Goal: Task Accomplishment & Management: Complete application form

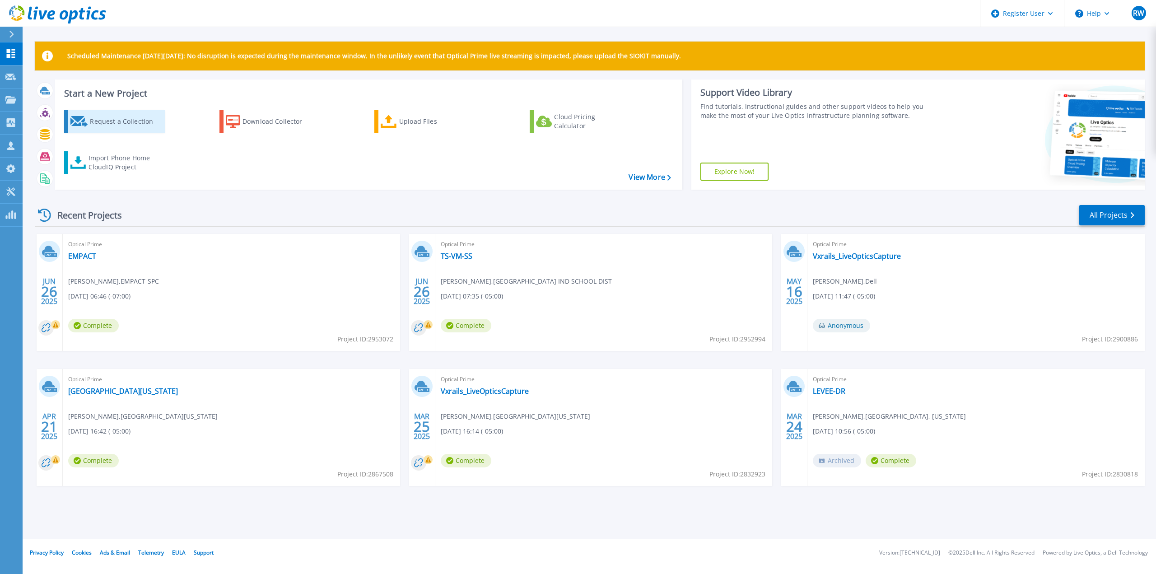
click at [130, 125] on div "Request a Collection" at bounding box center [126, 121] width 72 height 18
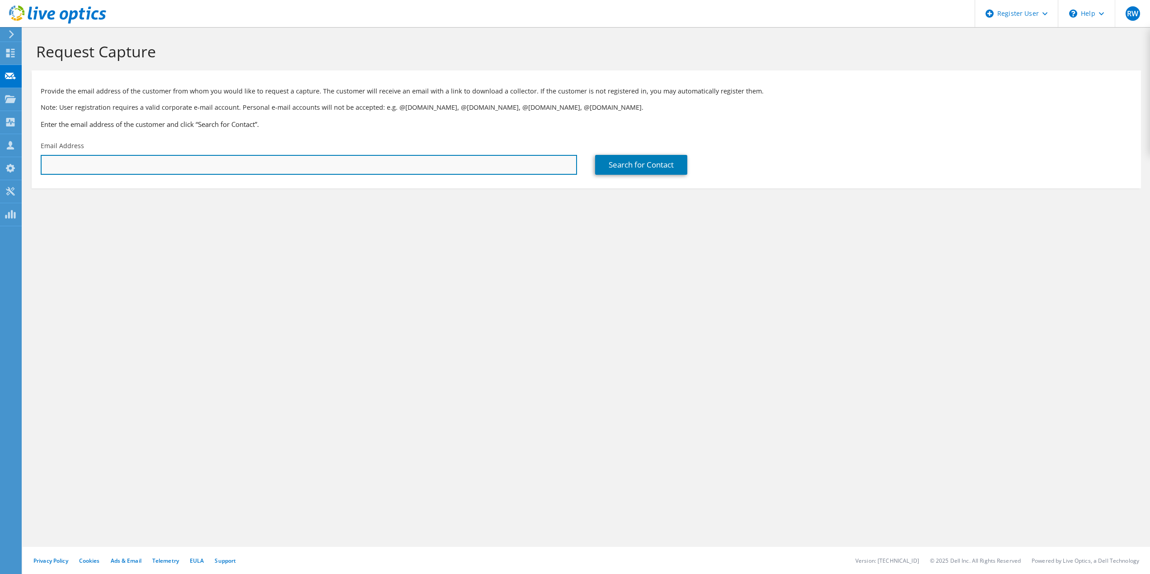
click at [238, 169] on input "text" at bounding box center [309, 165] width 536 height 20
type input "n"
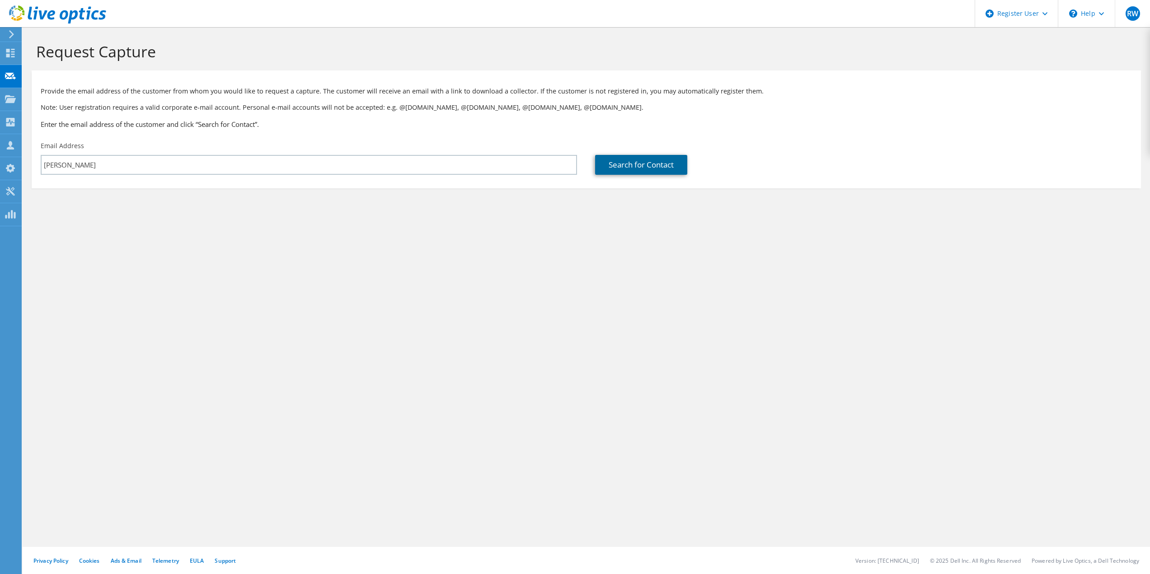
click at [628, 162] on link "Search for Contact" at bounding box center [641, 165] width 92 height 20
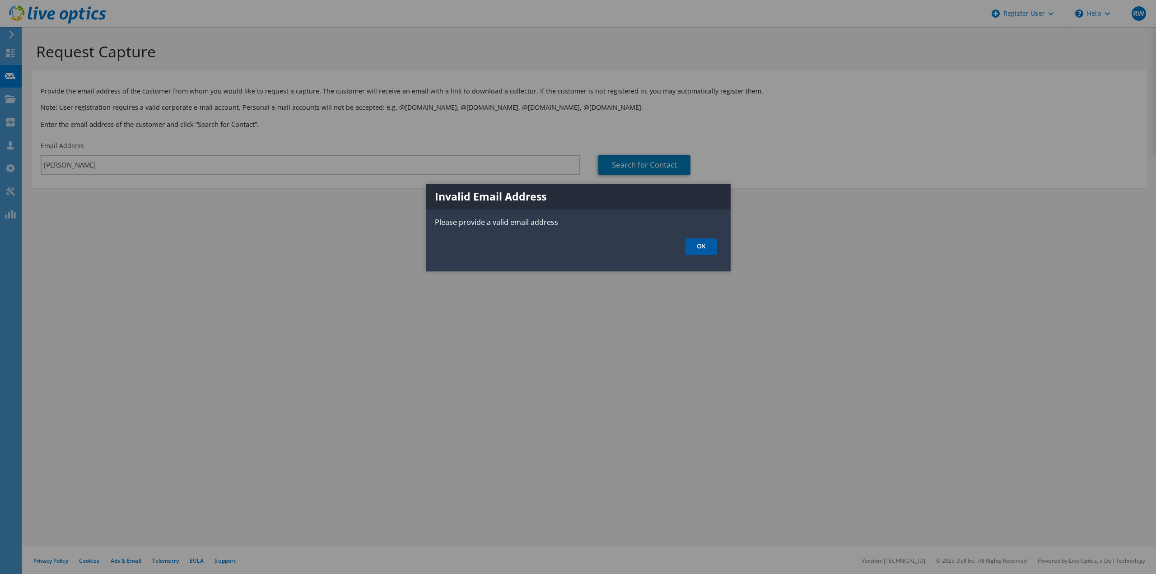
click at [702, 248] on link "OK" at bounding box center [702, 246] width 32 height 17
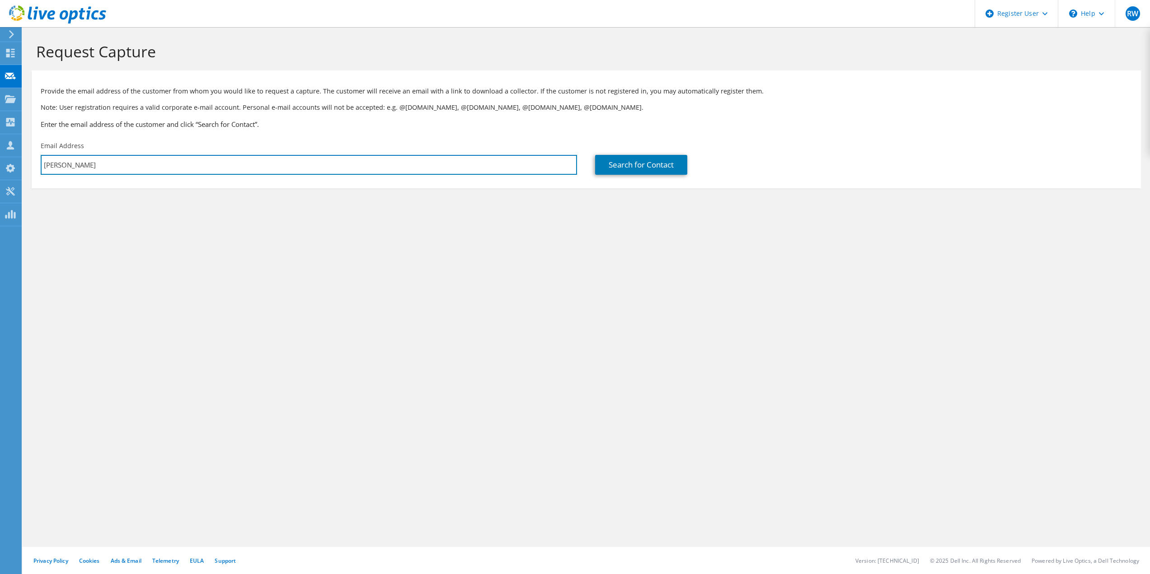
drag, startPoint x: 247, startPoint y: 164, endPoint x: -158, endPoint y: 129, distance: 406.2
click at [0, 129] on html "RW Dell User Richard Weaver Richard.Weaver@Dell.com Dell My Profile Log Out \n …" at bounding box center [575, 287] width 1150 height 574
paste input "pena@mcisd.org"
type input "npena@mcisd.org"
click at [649, 162] on link "Search for Contact" at bounding box center [641, 165] width 92 height 20
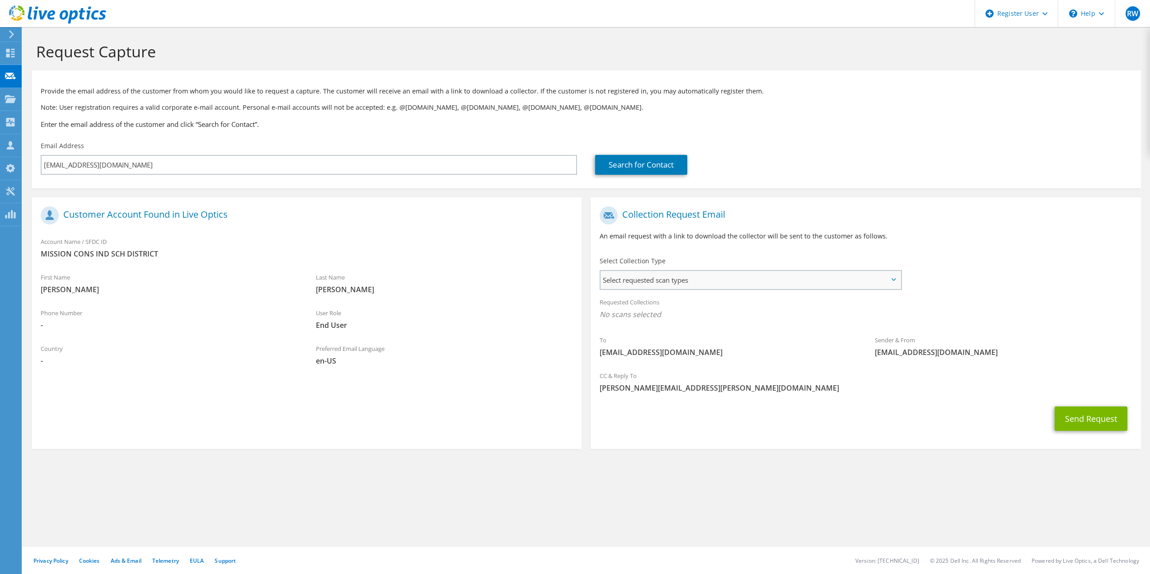
click at [680, 283] on span "Select requested scan types" at bounding box center [749, 280] width 299 height 18
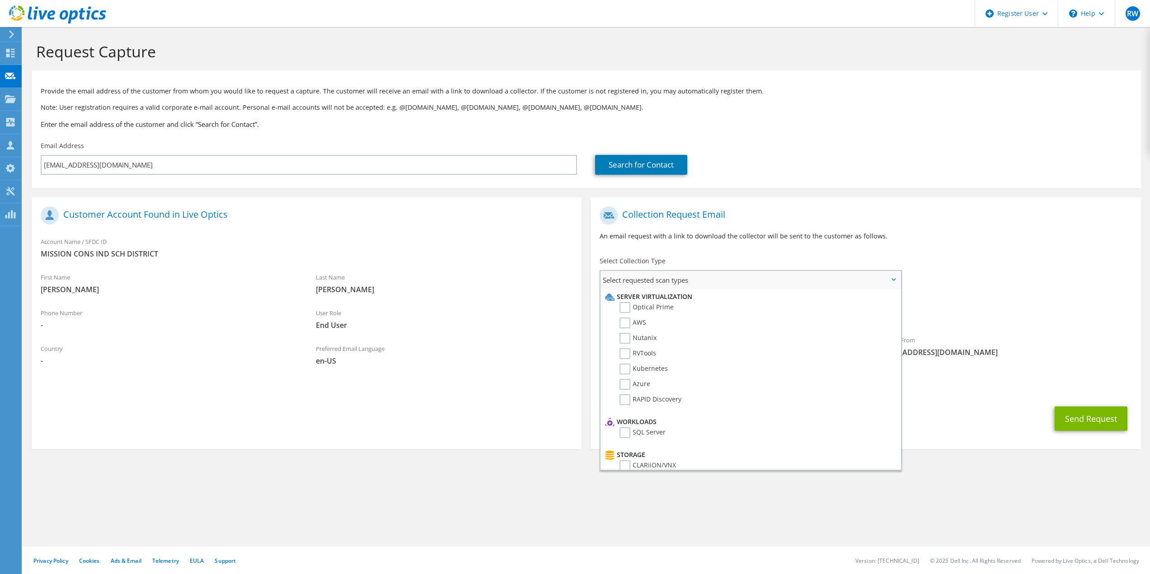
drag, startPoint x: 625, startPoint y: 308, endPoint x: 857, endPoint y: 296, distance: 232.5
click at [626, 308] on label "Optical Prime" at bounding box center [646, 307] width 54 height 11
click at [0, 0] on input "Optical Prime" at bounding box center [0, 0] width 0 height 0
click at [1021, 282] on div "To npena@mcisd.org Sender & From liveoptics@liveoptics.com" at bounding box center [865, 285] width 550 height 167
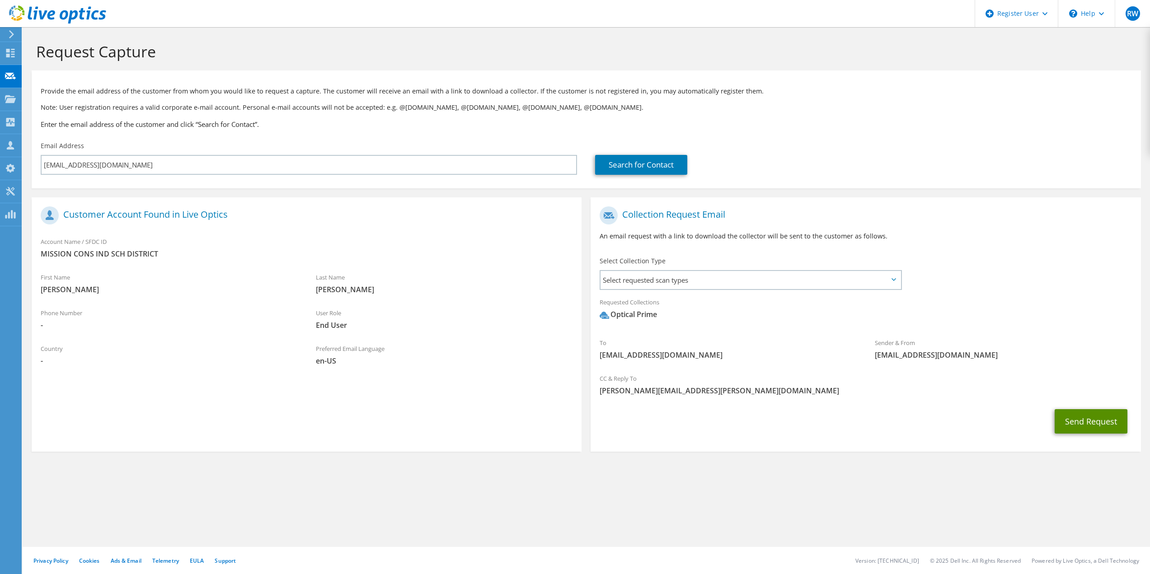
click at [1094, 424] on button "Send Request" at bounding box center [1090, 421] width 73 height 24
